Goal: Task Accomplishment & Management: Manage account settings

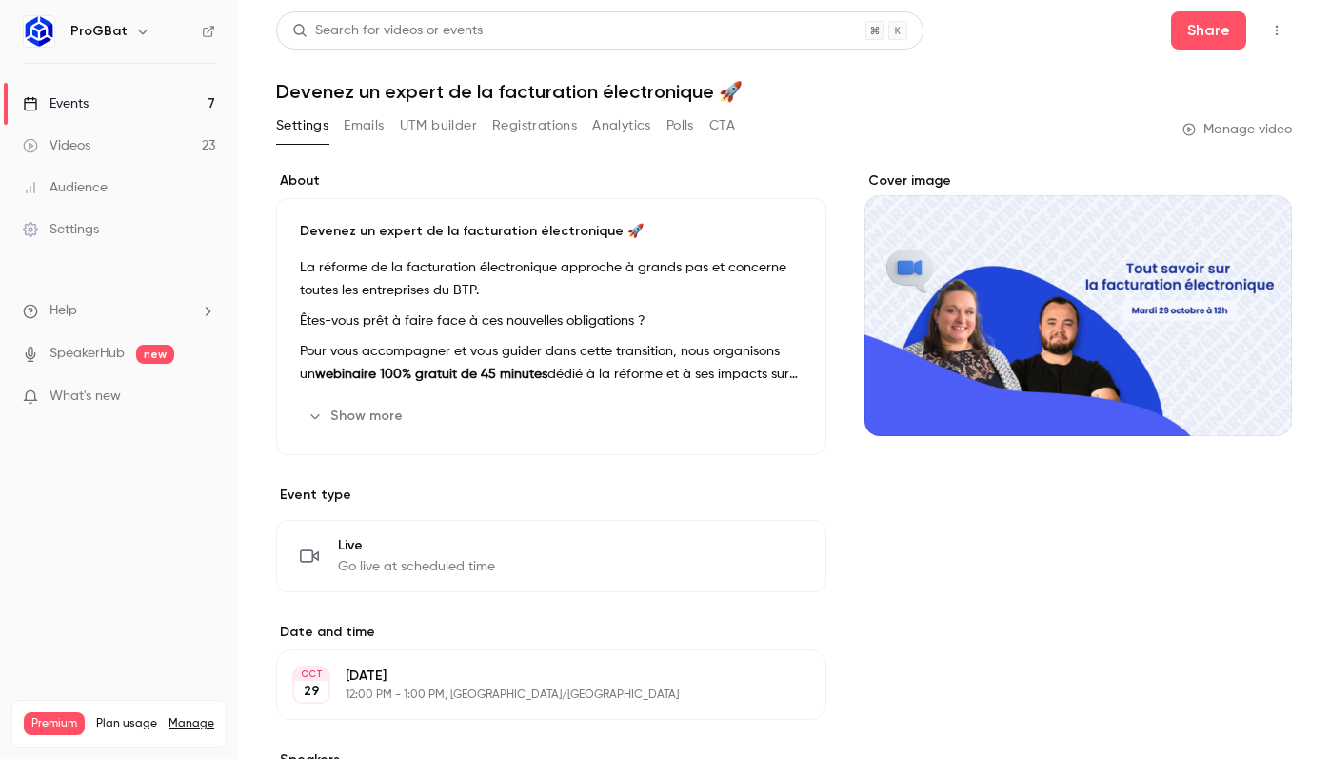
click at [48, 109] on div "Events" at bounding box center [56, 103] width 66 height 19
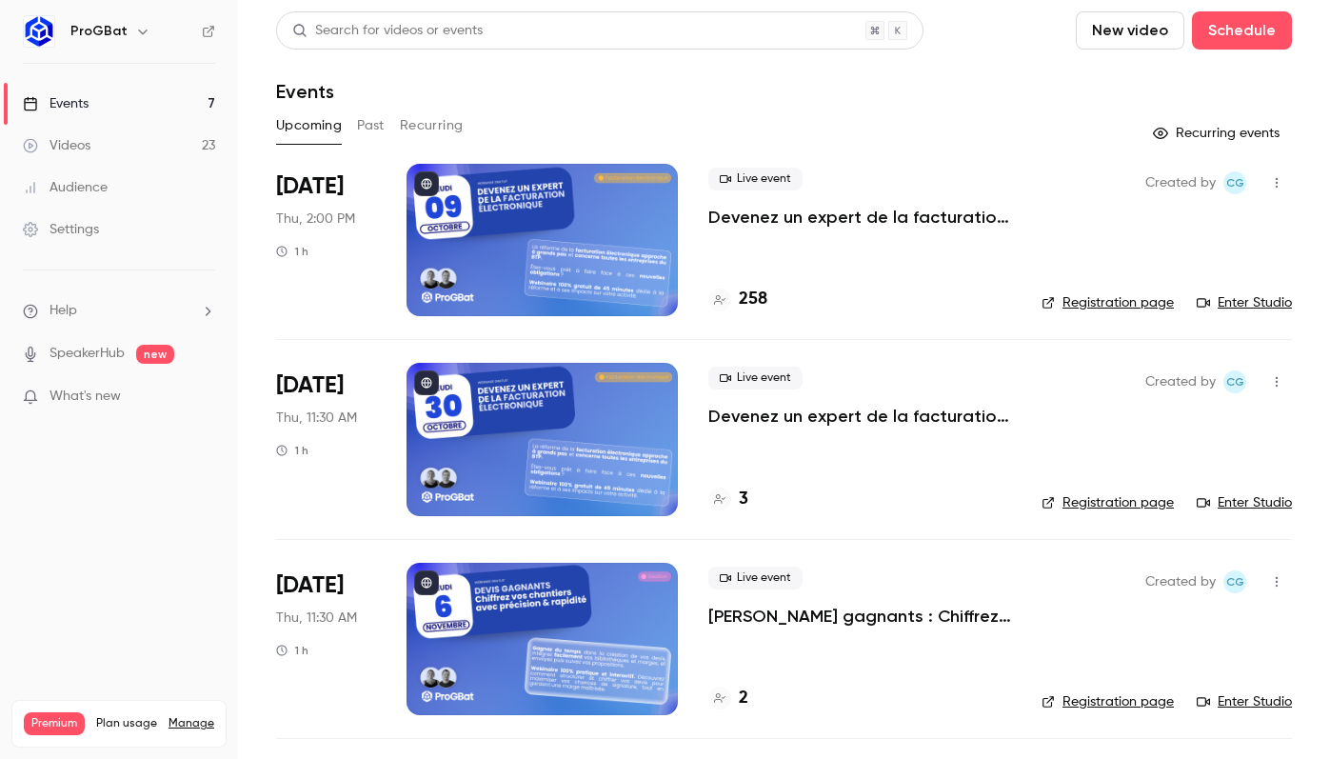
click at [1239, 301] on link "Enter Studio" at bounding box center [1244, 302] width 95 height 19
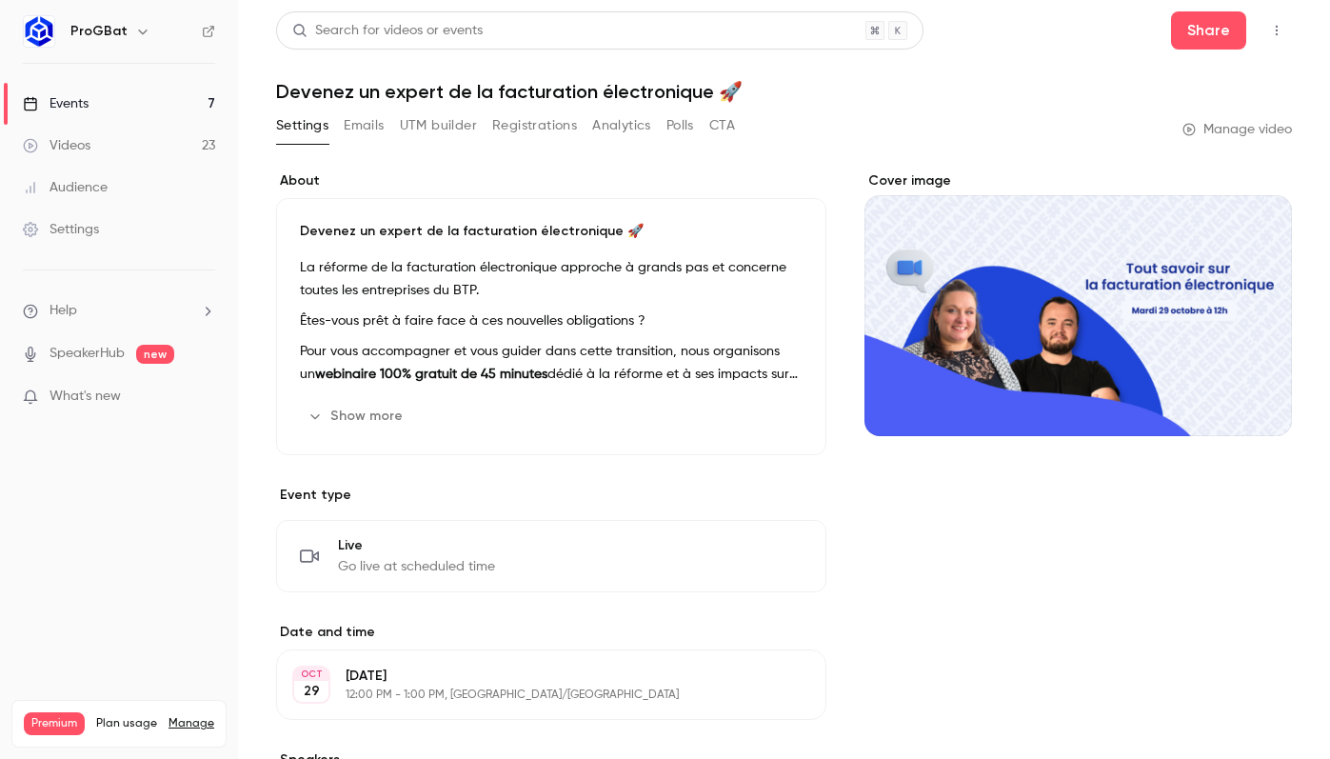
click at [108, 112] on link "Events 7" at bounding box center [119, 104] width 238 height 42
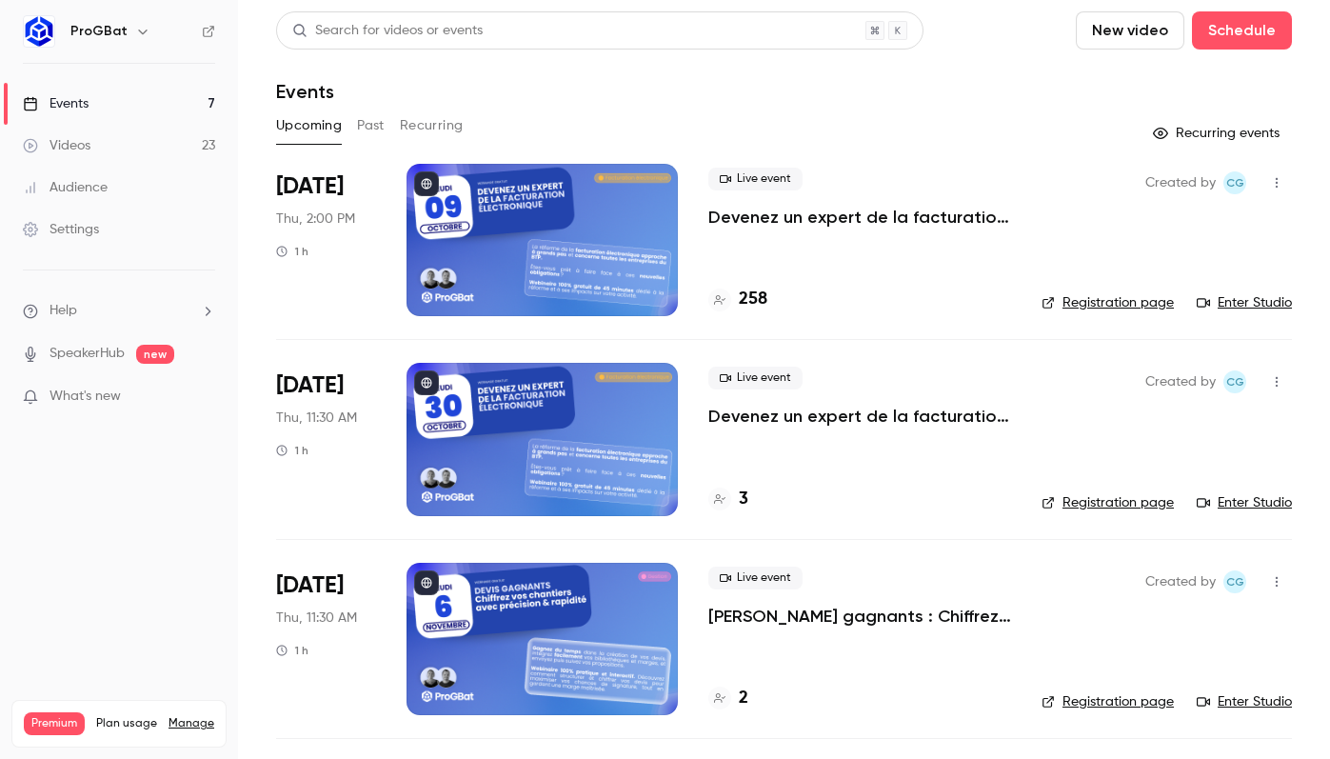
click at [1095, 302] on link "Registration page" at bounding box center [1108, 302] width 132 height 19
